Goal: Task Accomplishment & Management: Complete application form

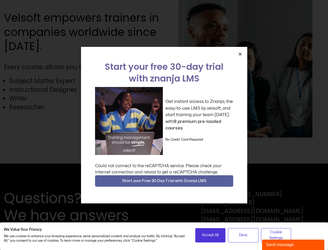
click at [164, 125] on div "Get instant access to Znanja, the easy-to-use LMS by velsoft, and start trainin…" at bounding box center [164, 121] width 138 height 68
click at [240, 54] on icon "Close" at bounding box center [240, 54] width 4 height 4
click at [164, 181] on span "Start your Free 30 Day Trial with Znanja LMS" at bounding box center [164, 181] width 84 height 6
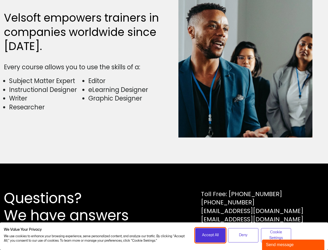
click at [211, 235] on span "Accept All" at bounding box center [210, 235] width 17 height 6
